Goal: Task Accomplishment & Management: Use online tool/utility

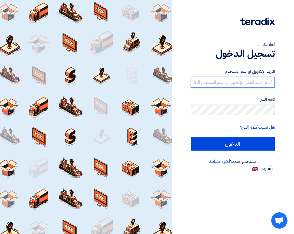
type input "[EMAIL_ADDRESS][PERSON_NAME][DOMAIN_NAME]"
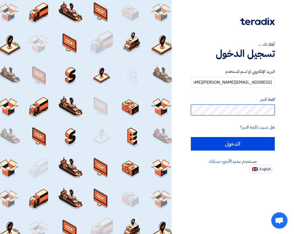
click at [233, 144] on input "الدخول" at bounding box center [233, 144] width 84 height 14
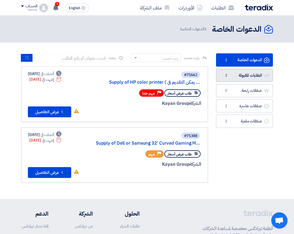
click at [230, 71] on link "الطلبات المقبولة الطلبات المقبولة 2" at bounding box center [244, 75] width 57 height 13
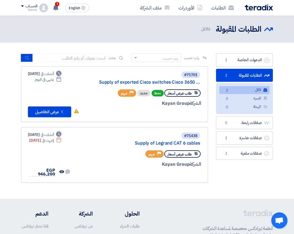
click at [244, 72] on link "الطلبات المقبولة الطلبات المقبولة 2" at bounding box center [244, 75] width 57 height 13
click at [241, 90] on link "الكل الكل 2" at bounding box center [244, 90] width 50 height 8
click at [135, 83] on link "Supply of exported Cisco switches Cisco 3650 ..." at bounding box center [146, 82] width 108 height 5
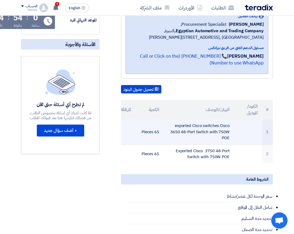
scroll to position [102, 0]
